Goal: Task Accomplishment & Management: Complete application form

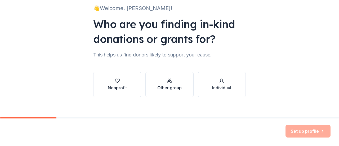
scroll to position [43, 0]
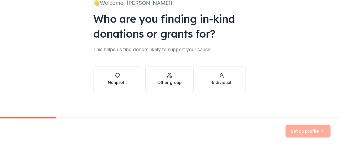
click at [122, 77] on div "button" at bounding box center [117, 75] width 19 height 5
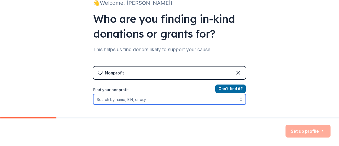
click at [157, 102] on input "Find your nonprofit" at bounding box center [169, 99] width 153 height 11
paste input "22-3406929"
type input "22-3406929"
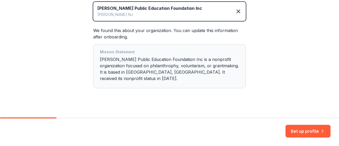
scroll to position [128, 0]
click at [307, 131] on button "Set up profile" at bounding box center [308, 131] width 45 height 13
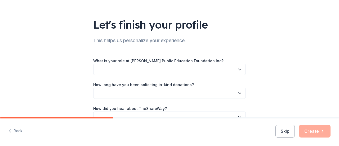
scroll to position [53, 0]
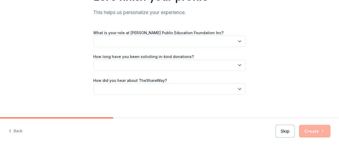
click at [171, 42] on button "button" at bounding box center [169, 41] width 153 height 11
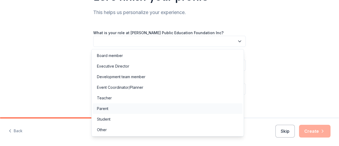
click at [112, 107] on div "Parent" at bounding box center [168, 108] width 150 height 11
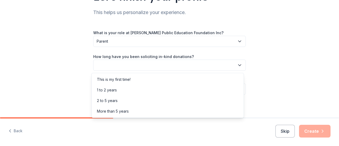
click at [153, 64] on button "button" at bounding box center [169, 65] width 153 height 11
click at [116, 90] on div "1 to 2 years" at bounding box center [107, 90] width 20 height 6
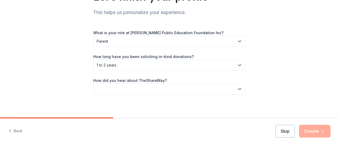
click at [136, 90] on button "button" at bounding box center [169, 88] width 153 height 11
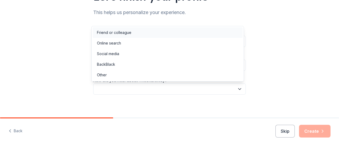
click at [123, 34] on div "Friend or colleague" at bounding box center [114, 32] width 34 height 6
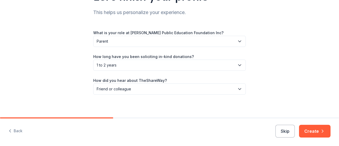
click at [318, 128] on button "Create" at bounding box center [315, 131] width 32 height 13
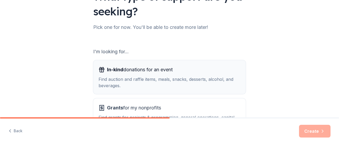
scroll to position [80, 0]
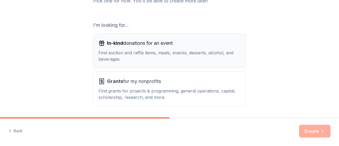
click at [164, 57] on div "Find auction and raffle items, meals, snacks, desserts, alcohol, and beverages." at bounding box center [170, 56] width 142 height 13
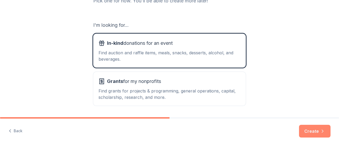
click at [315, 132] on button "Create" at bounding box center [315, 131] width 32 height 13
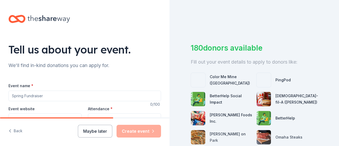
scroll to position [27, 0]
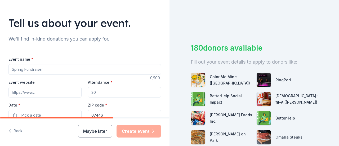
click at [75, 73] on input "Event name *" at bounding box center [84, 69] width 153 height 11
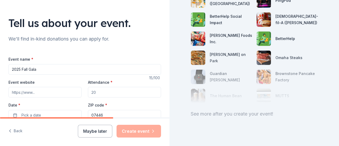
scroll to position [53, 0]
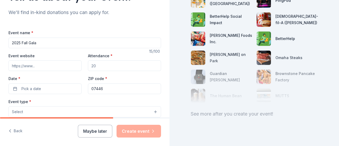
type input "2025 Fall Gala"
drag, startPoint x: 103, startPoint y: 64, endPoint x: 100, endPoint y: 64, distance: 3.2
click at [100, 64] on input "Attendance *" at bounding box center [124, 65] width 73 height 11
drag, startPoint x: 100, startPoint y: 64, endPoint x: 93, endPoint y: 64, distance: 7.2
click at [93, 64] on input "Attendance *" at bounding box center [124, 65] width 73 height 11
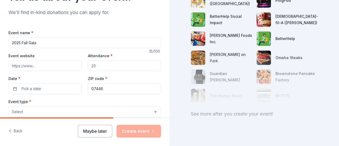
click at [96, 64] on input "Attendance *" at bounding box center [124, 65] width 73 height 11
drag, startPoint x: 93, startPoint y: 65, endPoint x: 83, endPoint y: 64, distance: 10.6
click at [82, 64] on div "Event website Attendance * Date * Pick a date ZIP code * 07446" at bounding box center [84, 73] width 153 height 42
type input "260"
click at [61, 69] on input "Event website" at bounding box center [44, 65] width 73 height 11
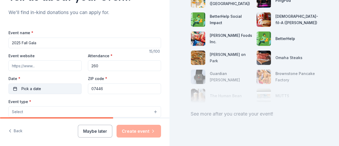
click at [61, 88] on button "Pick a date" at bounding box center [44, 88] width 73 height 11
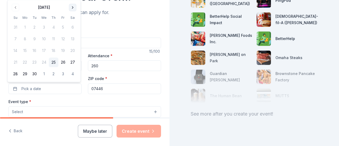
click at [73, 7] on button "Go to next month" at bounding box center [72, 7] width 7 height 7
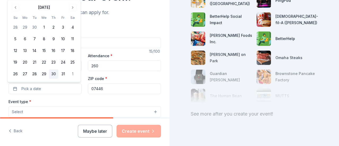
click at [54, 74] on button "30" at bounding box center [54, 74] width 10 height 10
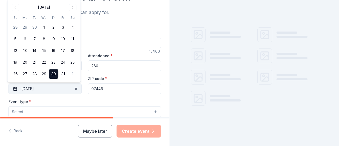
scroll to position [25, 0]
click at [52, 109] on button "Select" at bounding box center [84, 111] width 153 height 11
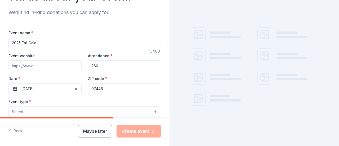
scroll to position [80, 0]
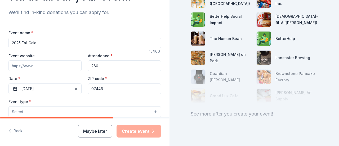
click at [52, 112] on button "Select" at bounding box center [84, 111] width 153 height 11
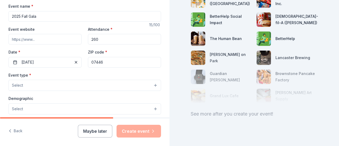
click at [64, 86] on button "Select" at bounding box center [84, 85] width 153 height 11
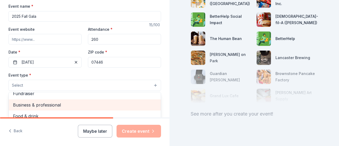
scroll to position [0, 0]
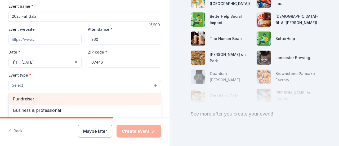
click at [54, 96] on span "Fundraiser" at bounding box center [85, 98] width 144 height 7
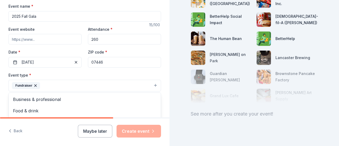
click at [162, 91] on div "Tell us about your event. We'll find in-kind donations you can apply for. Event…" at bounding box center [85, 96] width 170 height 353
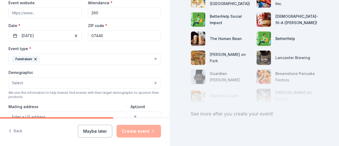
click at [81, 57] on button "Fundraiser" at bounding box center [84, 59] width 153 height 12
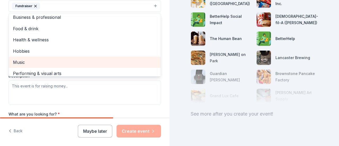
scroll to position [0, 0]
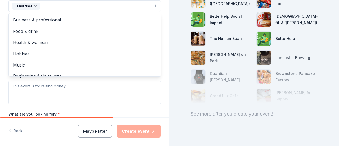
click at [157, 73] on div "Tell us about your event. We'll find in-kind donations you can apply for. Event…" at bounding box center [85, 17] width 170 height 353
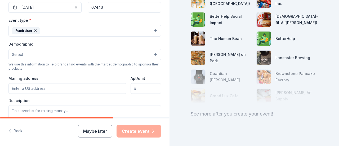
scroll to position [106, 0]
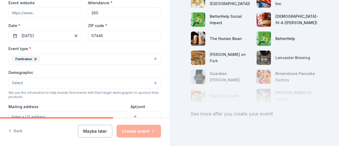
click at [52, 79] on button "Select" at bounding box center [84, 82] width 153 height 11
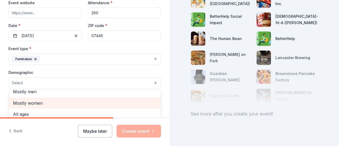
scroll to position [0, 0]
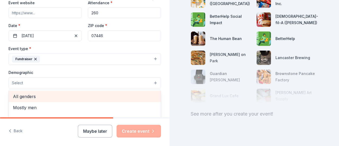
click at [37, 97] on span "All genders" at bounding box center [85, 96] width 144 height 7
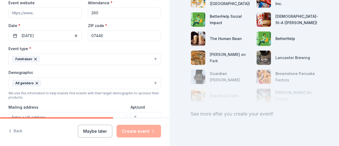
click at [131, 84] on button "All genders" at bounding box center [84, 83] width 153 height 12
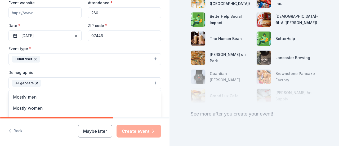
click at [87, 80] on button "All genders" at bounding box center [84, 83] width 153 height 12
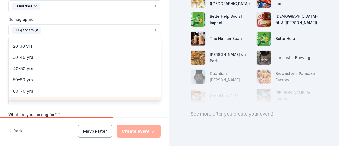
scroll to position [47, 0]
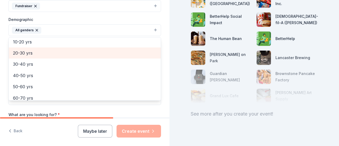
click at [31, 51] on span "20-30 yrs" at bounding box center [85, 53] width 144 height 7
click at [29, 53] on span "30-40 yrs" at bounding box center [85, 53] width 144 height 7
click at [29, 53] on span "40-50 yrs" at bounding box center [85, 53] width 144 height 7
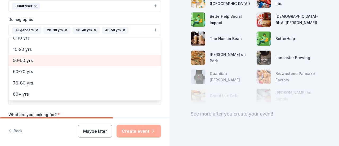
click at [29, 60] on span "50-60 yrs" at bounding box center [85, 60] width 144 height 7
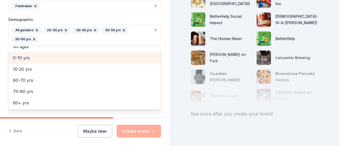
scroll to position [29, 0]
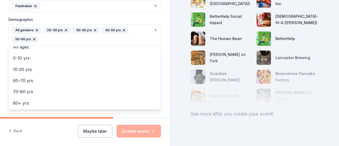
click at [164, 98] on div "Tell us about your event. We'll find in-kind donations you can apply for. Event…" at bounding box center [85, 22] width 170 height 363
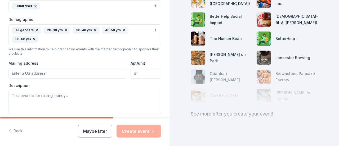
click at [85, 73] on input "Mailing address" at bounding box center [67, 73] width 118 height 11
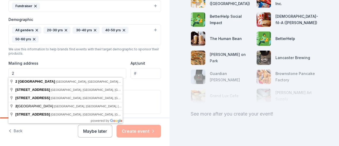
type input "2"
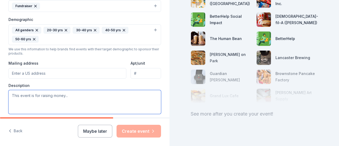
click at [59, 105] on textarea at bounding box center [84, 102] width 153 height 24
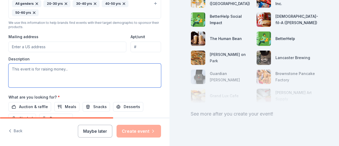
scroll to position [212, 0]
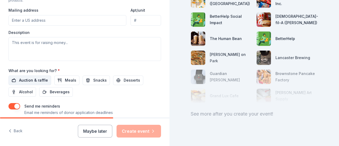
click at [30, 77] on span "Auction & raffle" at bounding box center [33, 80] width 29 height 6
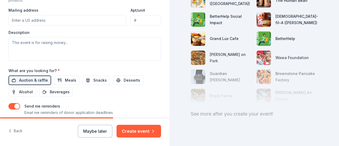
scroll to position [239, 0]
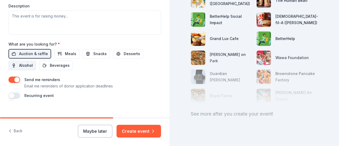
click at [19, 62] on span "Alcohol" at bounding box center [26, 65] width 14 height 6
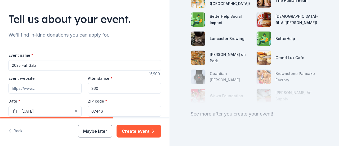
scroll to position [53, 0]
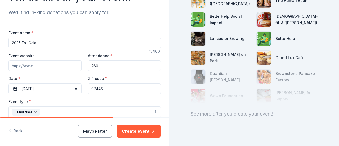
click at [36, 65] on input "Event website" at bounding box center [44, 65] width 73 height 11
paste input "https://www.ramseypef.org/"
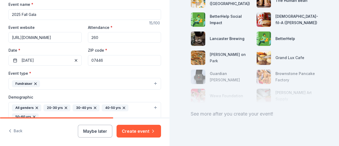
scroll to position [80, 0]
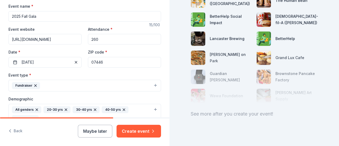
type input "https://www.ramseypef.org/"
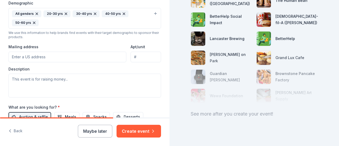
scroll to position [186, 0]
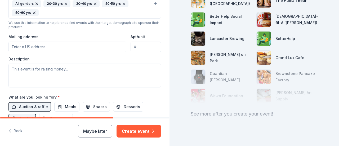
click at [71, 44] on input "Mailing address" at bounding box center [67, 47] width 118 height 11
paste input "P.O. Box 244"
click at [109, 54] on body "Tell us about your event. We'll find in-kind donations you can apply for. Event…" at bounding box center [169, 73] width 339 height 146
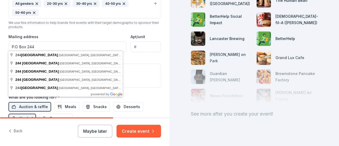
click at [146, 56] on div "Description" at bounding box center [84, 71] width 153 height 31
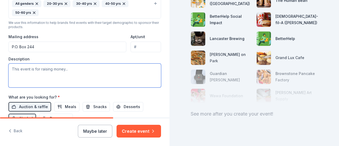
click at [55, 73] on textarea at bounding box center [84, 76] width 153 height 24
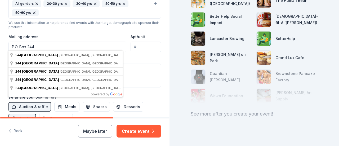
click at [72, 48] on input "P.O. Box 244" at bounding box center [67, 47] width 118 height 11
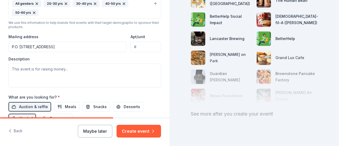
type input "P.O. Box 244 Ramsey NJ 07446"
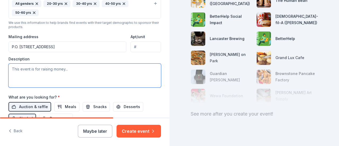
click at [76, 81] on textarea at bounding box center [84, 76] width 153 height 24
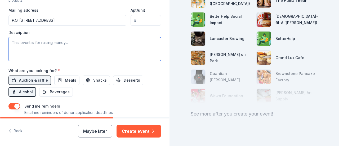
drag, startPoint x: 92, startPoint y: 54, endPoint x: 92, endPoint y: 50, distance: 4.8
click at [92, 54] on textarea at bounding box center [84, 49] width 153 height 24
paste textarea "The goal of the Foundation is to enhance the quality of our children’s educatio…"
type textarea "The goal of the Foundation is to enhance the quality of our children’s educatio…"
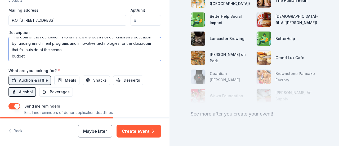
scroll to position [0, 0]
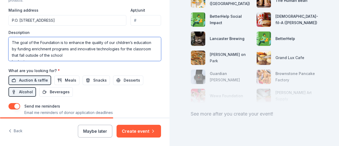
drag, startPoint x: 36, startPoint y: 54, endPoint x: 7, endPoint y: 36, distance: 34.6
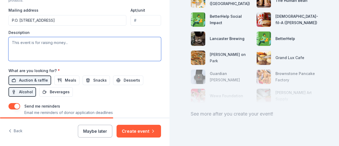
paste textarea "“The Foundation’s goal is to enhance the quality of our children’s education by…"
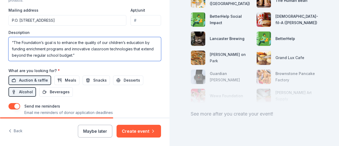
click at [14, 41] on textarea "“The Foundation’s goal is to enhance the quality of our children’s education by…" at bounding box center [84, 49] width 153 height 24
drag, startPoint x: 76, startPoint y: 53, endPoint x: 0, endPoint y: 37, distance: 77.9
paste textarea "“The Foundation’s goal is to enhance the quality of our children’s education by…"
click at [15, 41] on textarea "“The Foundation’s goal is to enhance the quality of our children’s education by…" at bounding box center [84, 49] width 153 height 24
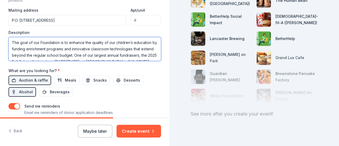
scroll to position [3, 0]
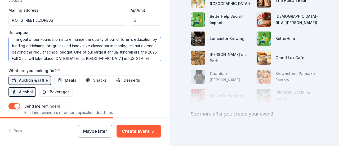
click at [118, 51] on textarea "The goal of our Foundation is to enhance the quality of our children’s educatio…" at bounding box center [84, 49] width 153 height 24
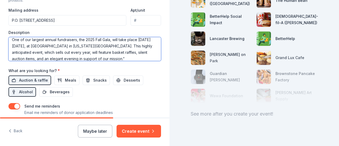
click at [127, 45] on textarea "The goal of our Foundation is to enhance the quality of our children’s educatio…" at bounding box center [84, 49] width 153 height 24
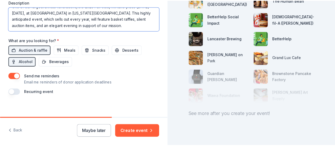
scroll to position [244, 0]
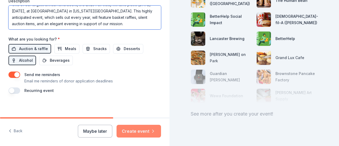
type textarea "The goal of our Foundation is to enhance the quality of our children’s educatio…"
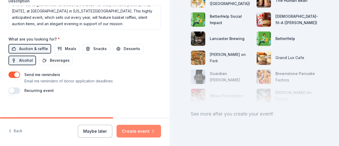
click at [140, 131] on button "Create event" at bounding box center [139, 131] width 45 height 13
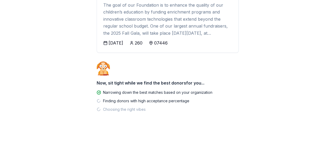
scroll to position [85, 0]
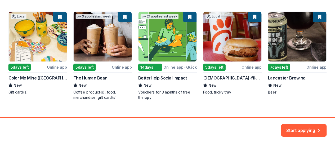
scroll to position [105, 0]
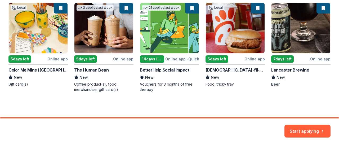
click at [50, 38] on div "Local 5 days left Online app Color Me Mine (Ridgewood) New Gift card(s) 3 appli…" at bounding box center [169, 48] width 322 height 90
click at [311, 130] on button "Start applying" at bounding box center [308, 128] width 46 height 13
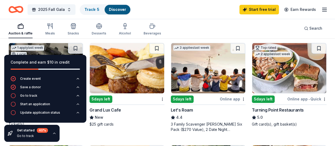
scroll to position [345, 0]
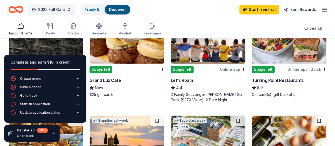
scroll to position [371, 0]
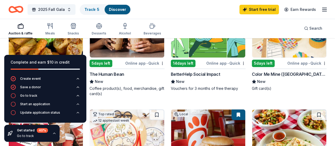
scroll to position [80, 0]
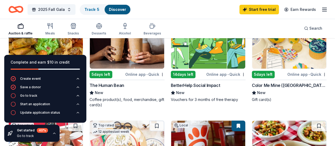
click at [49, 46] on img at bounding box center [46, 43] width 74 height 50
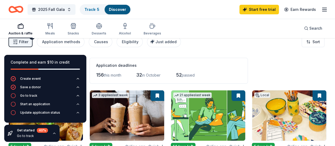
scroll to position [0, 0]
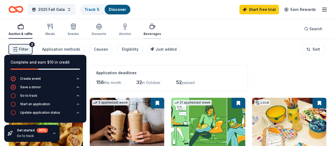
click at [151, 31] on div "Beverages" at bounding box center [152, 29] width 17 height 13
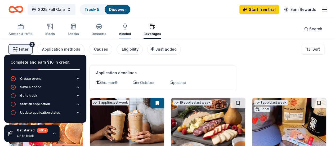
click at [126, 29] on icon "button" at bounding box center [125, 29] width 2 height 0
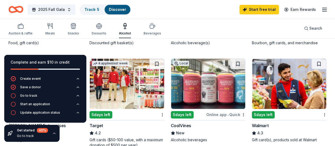
scroll to position [231, 0]
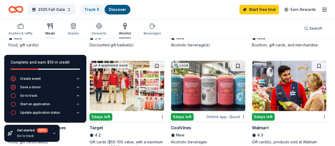
click at [53, 27] on icon "button" at bounding box center [50, 26] width 6 height 6
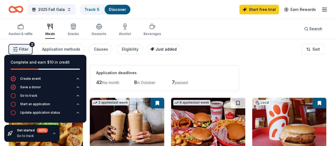
click at [167, 53] on button "Just added" at bounding box center [164, 49] width 34 height 11
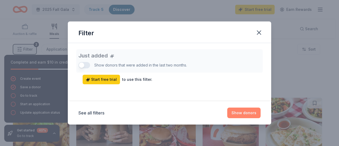
click at [243, 116] on button "Show donors" at bounding box center [243, 113] width 33 height 11
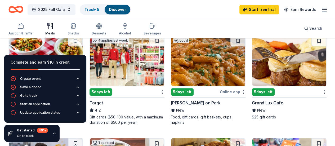
scroll to position [133, 0]
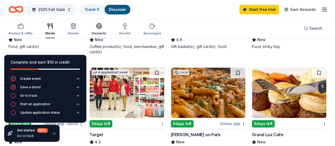
click at [102, 30] on div "Desserts" at bounding box center [99, 29] width 15 height 13
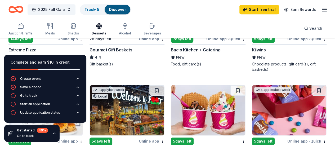
scroll to position [239, 0]
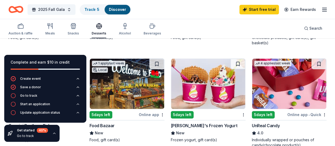
click at [252, 87] on img at bounding box center [289, 84] width 74 height 50
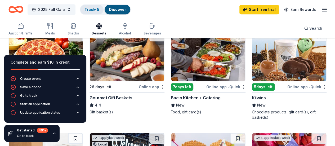
scroll to position [159, 0]
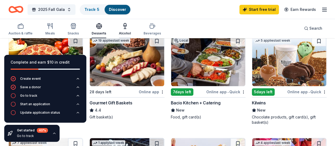
drag, startPoint x: 31, startPoint y: 29, endPoint x: 128, endPoint y: 24, distance: 97.2
click at [31, 29] on div "Auction & raffle" at bounding box center [20, 29] width 24 height 13
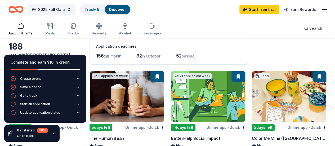
scroll to position [53, 0]
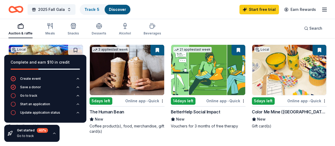
click at [252, 81] on img at bounding box center [289, 70] width 74 height 50
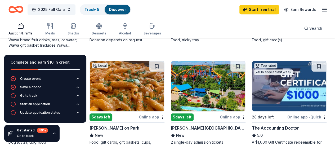
scroll to position [265, 0]
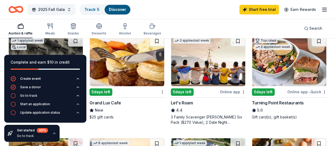
scroll to position [371, 0]
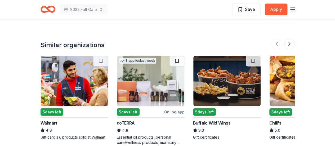
scroll to position [610, 0]
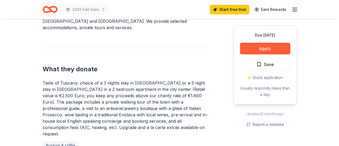
scroll to position [106, 0]
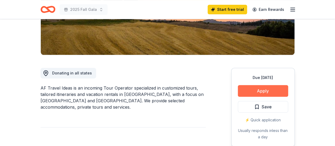
click at [261, 90] on button "Apply" at bounding box center [263, 91] width 50 height 12
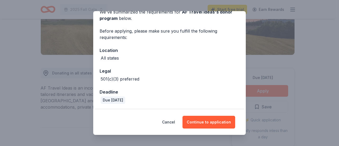
scroll to position [29, 0]
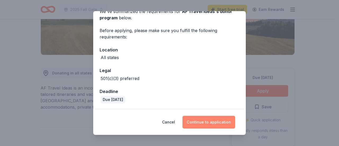
click at [209, 120] on button "Continue to application" at bounding box center [209, 122] width 53 height 13
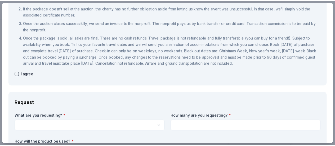
scroll to position [0, 0]
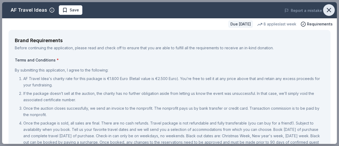
click at [326, 9] on icon "button" at bounding box center [329, 9] width 7 height 7
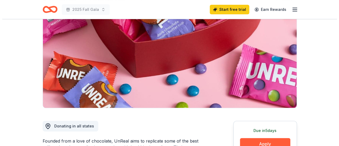
scroll to position [106, 0]
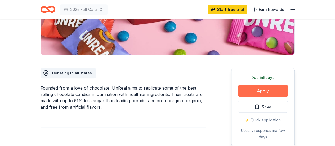
click at [263, 93] on button "Apply" at bounding box center [263, 91] width 50 height 12
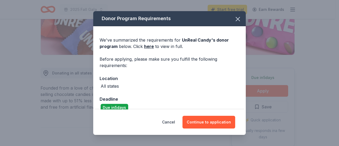
scroll to position [8, 0]
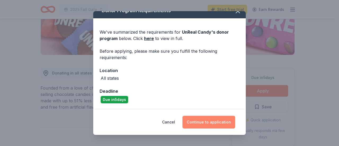
click at [212, 123] on button "Continue to application" at bounding box center [209, 122] width 53 height 13
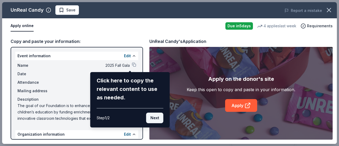
click at [157, 118] on button "Next" at bounding box center [154, 118] width 17 height 11
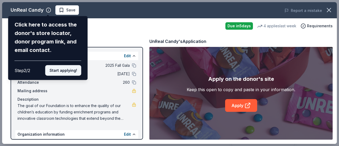
click at [68, 69] on button "Start applying!" at bounding box center [63, 70] width 36 height 11
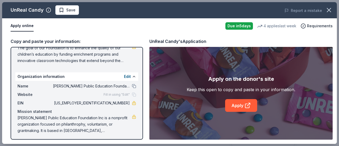
scroll to position [59, 0]
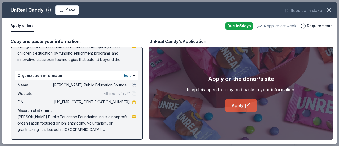
click at [247, 106] on icon at bounding box center [248, 105] width 6 height 6
click at [243, 102] on link "Apply" at bounding box center [241, 105] width 32 height 13
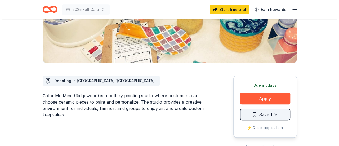
scroll to position [106, 0]
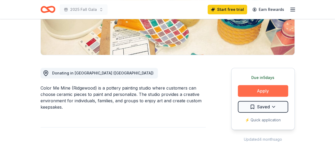
click at [262, 92] on button "Apply" at bounding box center [263, 91] width 50 height 12
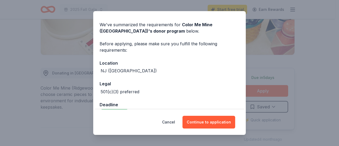
scroll to position [29, 0]
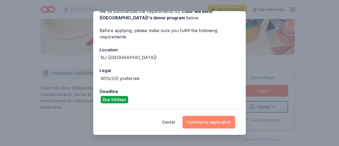
click at [211, 122] on button "Continue to application" at bounding box center [209, 122] width 53 height 13
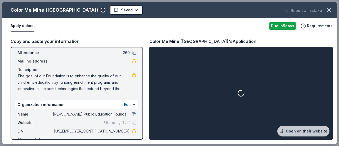
scroll to position [0, 0]
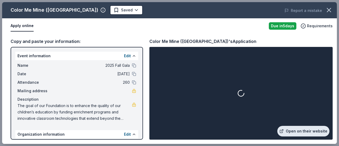
click at [300, 130] on link "Open on their website" at bounding box center [304, 131] width 52 height 11
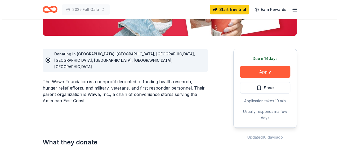
scroll to position [133, 0]
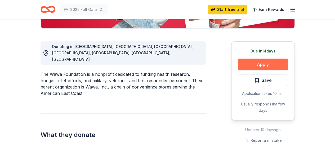
click at [268, 65] on button "Apply" at bounding box center [263, 65] width 50 height 12
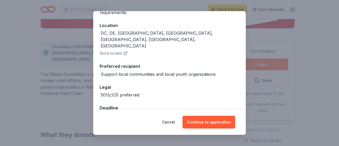
scroll to position [57, 0]
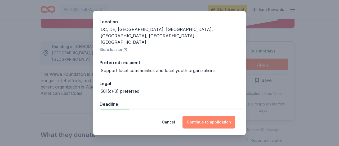
click at [207, 123] on button "Continue to application" at bounding box center [209, 122] width 53 height 13
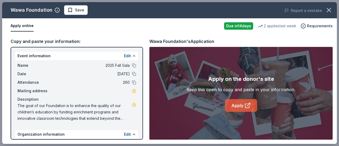
click at [235, 105] on link "Apply" at bounding box center [241, 105] width 32 height 13
click at [245, 108] on icon at bounding box center [248, 105] width 6 height 6
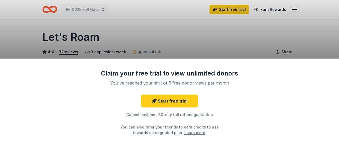
click at [205, 47] on div "Claim your free trial to view unlimited donors You've reached your limit of 5 f…" at bounding box center [169, 73] width 339 height 146
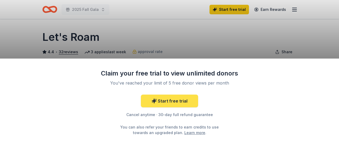
click at [176, 100] on link "Start free trial" at bounding box center [169, 101] width 57 height 13
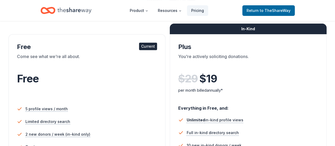
scroll to position [27, 0]
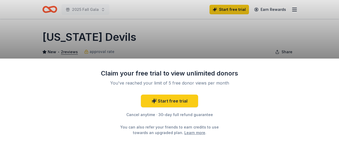
click at [224, 42] on div "Claim your free trial to view unlimited donors You've reached your limit of 5 f…" at bounding box center [169, 73] width 339 height 146
click at [208, 45] on div "Claim your free trial to view unlimited donors You've reached your limit of 5 f…" at bounding box center [169, 73] width 339 height 146
click at [223, 8] on div "Claim your free trial to view unlimited donors You've reached your limit of 5 f…" at bounding box center [169, 73] width 339 height 146
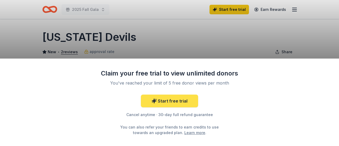
click at [179, 100] on link "Start free trial" at bounding box center [169, 101] width 57 height 13
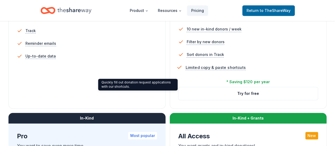
scroll to position [212, 0]
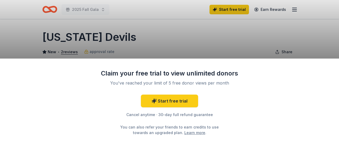
click at [233, 5] on div "Claim your free trial to view unlimited donors You've reached your limit of 5 f…" at bounding box center [169, 73] width 339 height 146
click at [296, 35] on div "Claim your free trial to view unlimited donors You've reached your limit of 5 f…" at bounding box center [169, 73] width 339 height 146
click at [161, 35] on div "Claim your free trial to view unlimited donors You've reached your limit of 5 f…" at bounding box center [169, 73] width 339 height 146
click at [162, 31] on div "Claim your free trial to view unlimited donors You've reached your limit of 5 f…" at bounding box center [169, 73] width 339 height 146
click at [296, 8] on div "Claim your free trial to view unlimited donors You've reached your limit of 5 f…" at bounding box center [169, 73] width 339 height 146
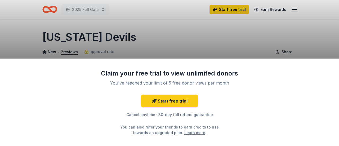
click at [146, 41] on div "Claim your free trial to view unlimited donors You've reached your limit of 5 f…" at bounding box center [169, 73] width 339 height 146
